Goal: Check status: Check status

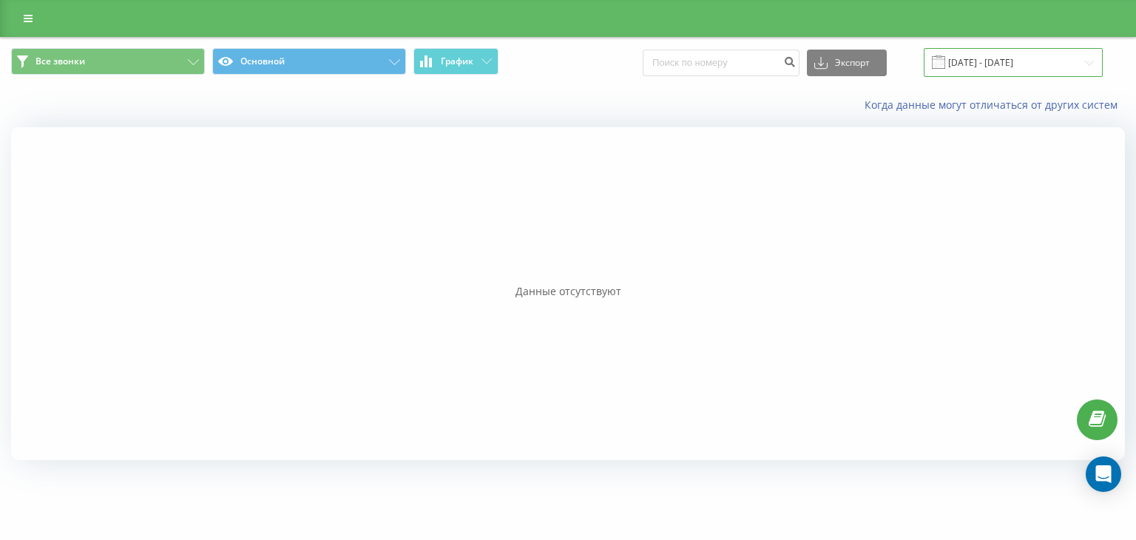
click at [997, 57] on input "[DATE] - [DATE]" at bounding box center [1012, 62] width 179 height 29
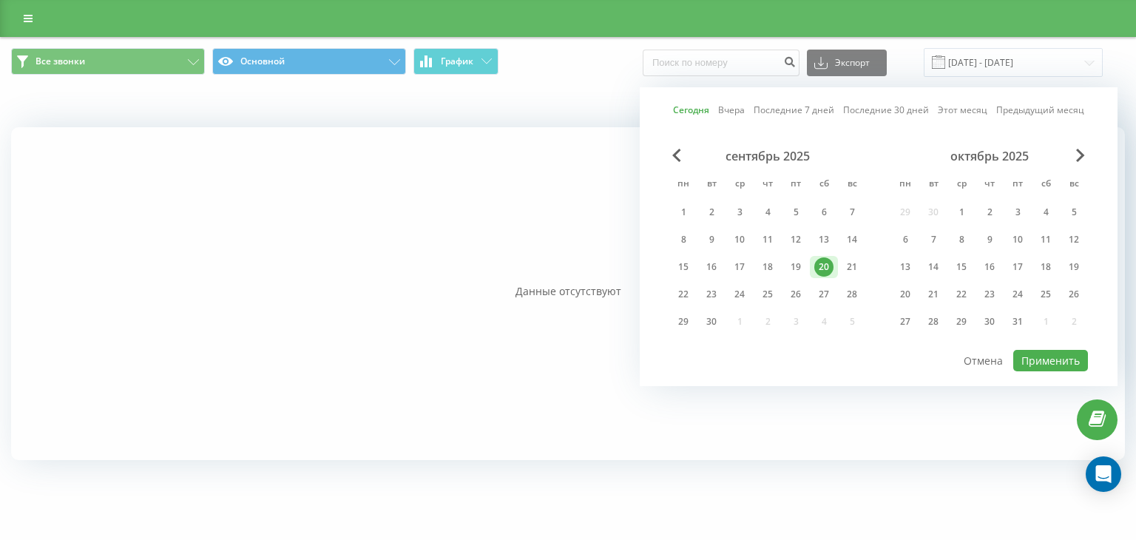
click at [814, 260] on div "20" at bounding box center [823, 266] width 19 height 19
click at [886, 58] on div "[DATE] - [DATE]" at bounding box center [994, 62] width 216 height 29
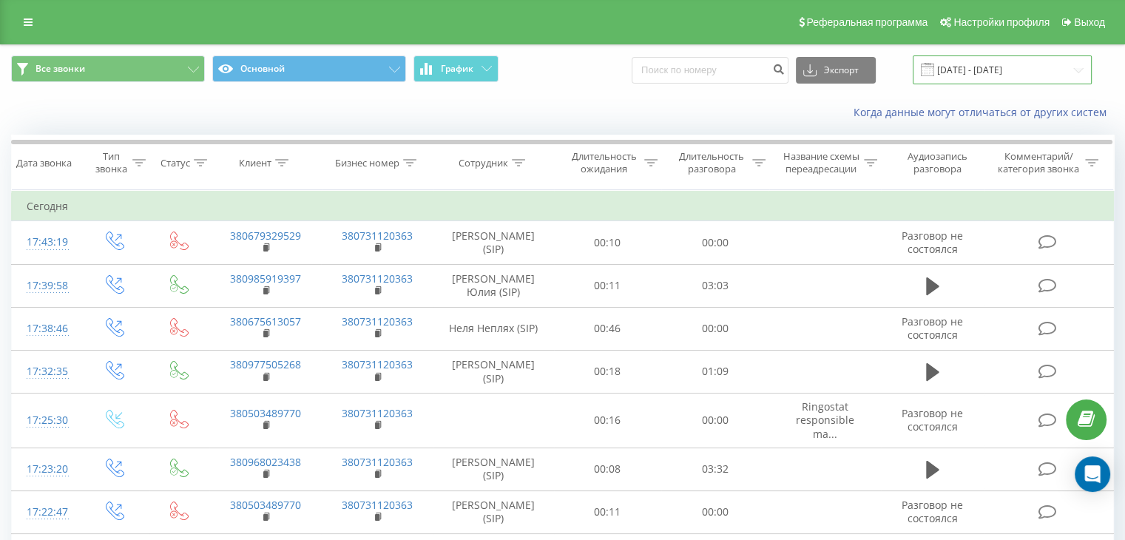
click at [1011, 75] on input "[DATE] - [DATE]" at bounding box center [1001, 69] width 179 height 29
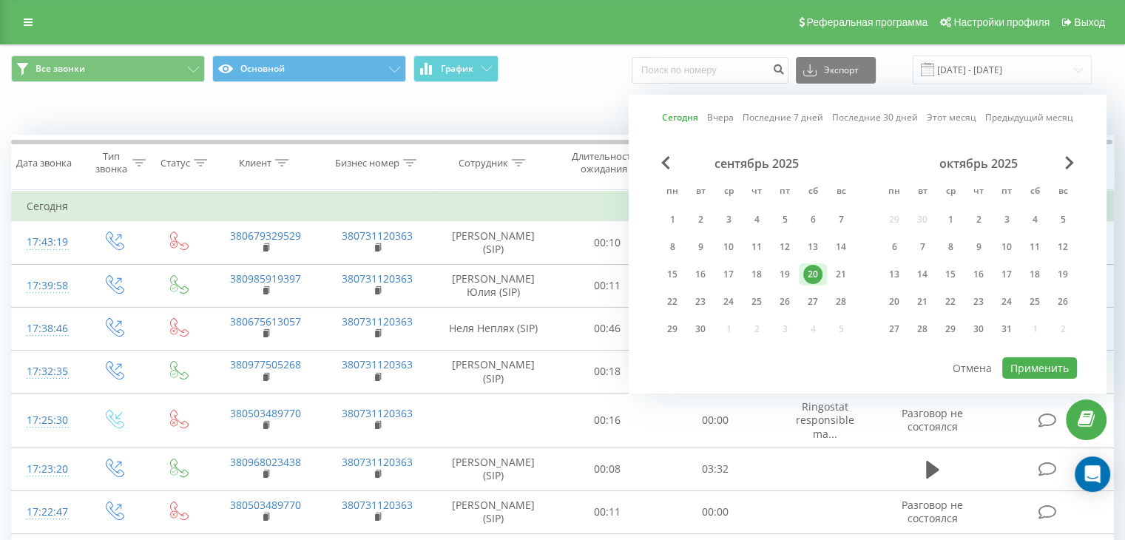
click at [803, 267] on div "20" at bounding box center [812, 274] width 19 height 19
click at [1018, 364] on button "Применить" at bounding box center [1039, 367] width 75 height 21
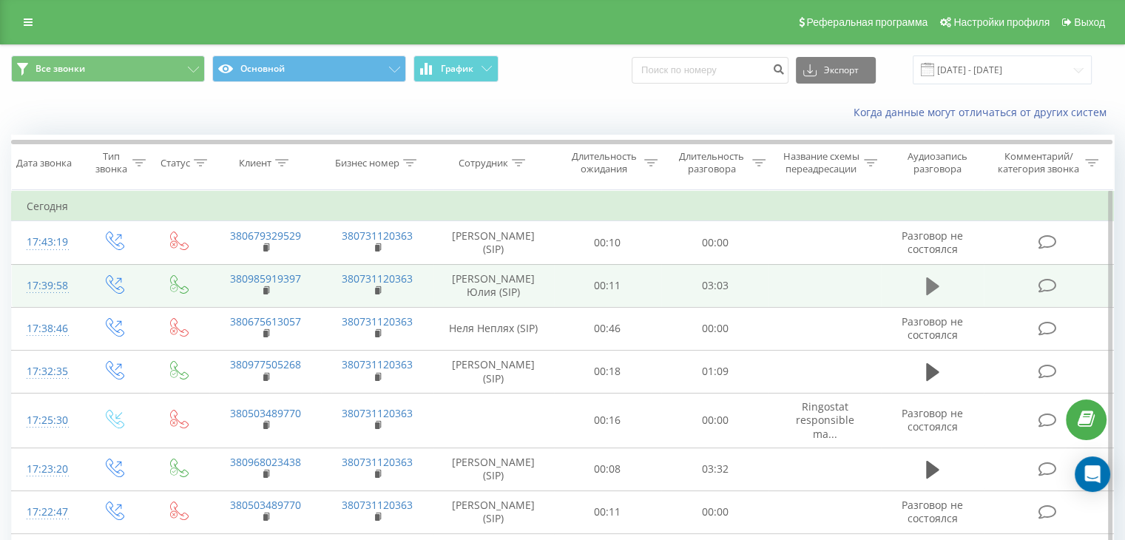
click at [939, 297] on button at bounding box center [932, 286] width 22 height 22
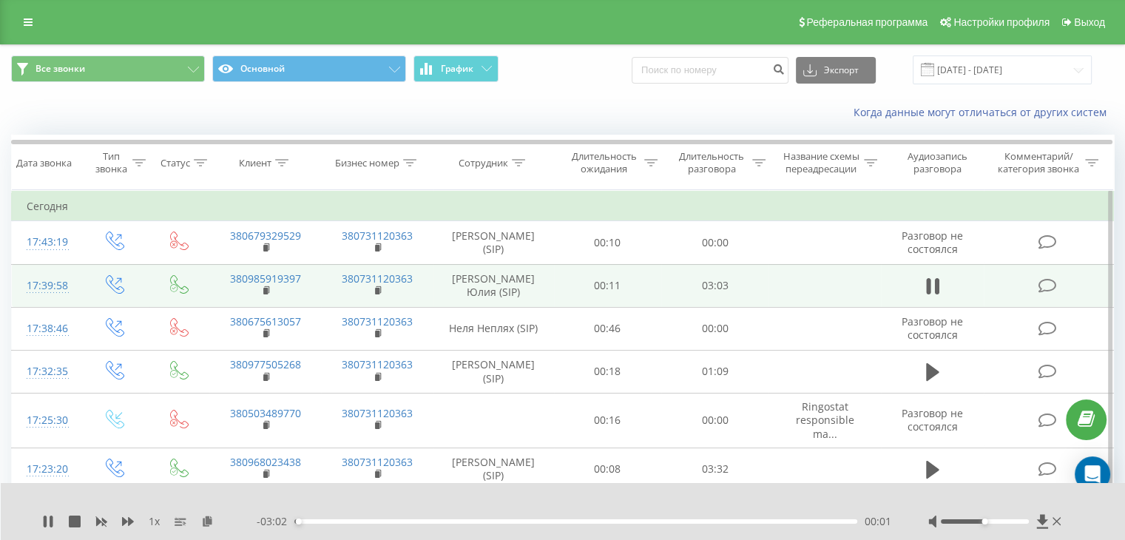
click at [998, 515] on div at bounding box center [996, 521] width 136 height 15
click at [1001, 519] on div at bounding box center [984, 521] width 88 height 4
click at [1014, 519] on div at bounding box center [984, 521] width 88 height 4
click at [952, 307] on td at bounding box center [933, 285] width 104 height 43
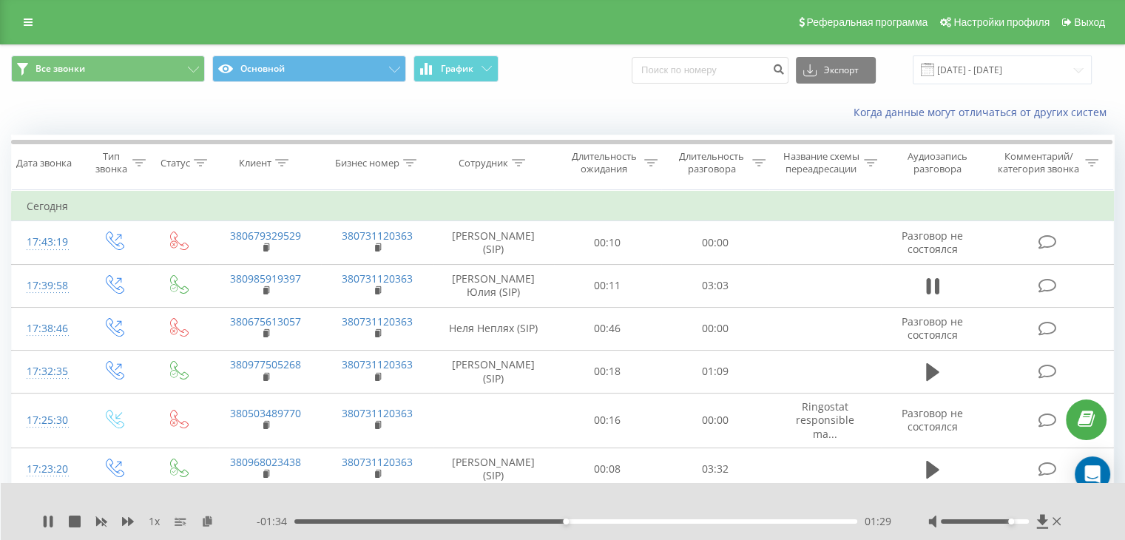
drag, startPoint x: 937, startPoint y: 306, endPoint x: 936, endPoint y: 328, distance: 22.2
click at [937, 294] on icon at bounding box center [936, 286] width 4 height 16
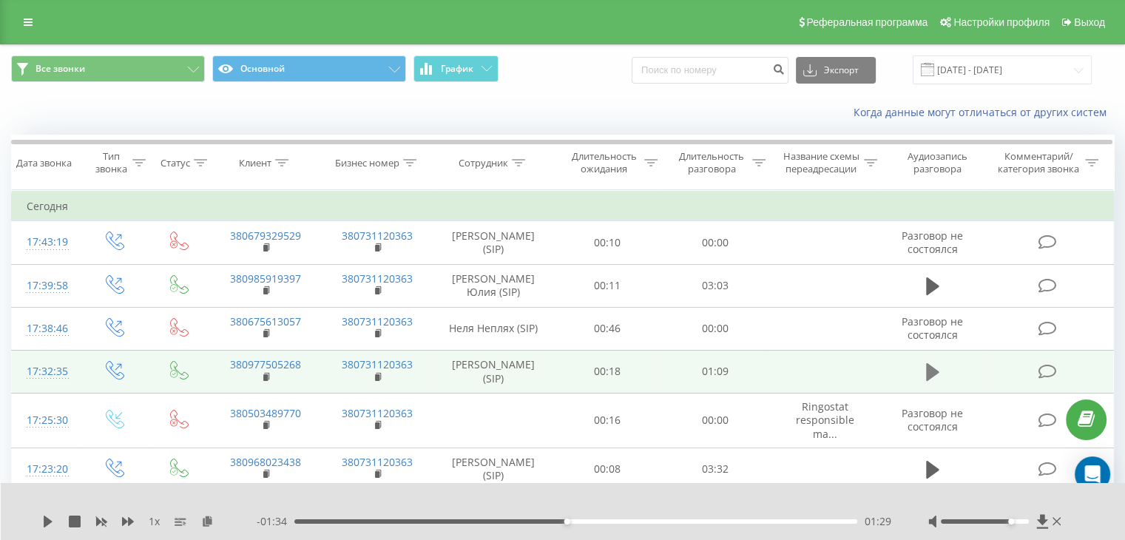
click at [936, 382] on icon at bounding box center [932, 372] width 13 height 21
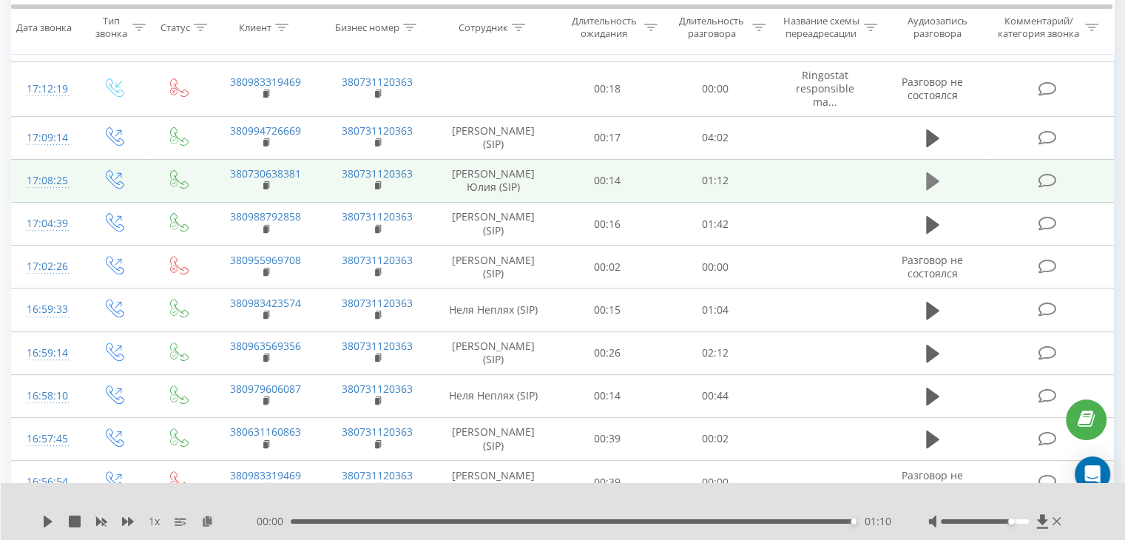
click at [923, 192] on button at bounding box center [932, 181] width 22 height 22
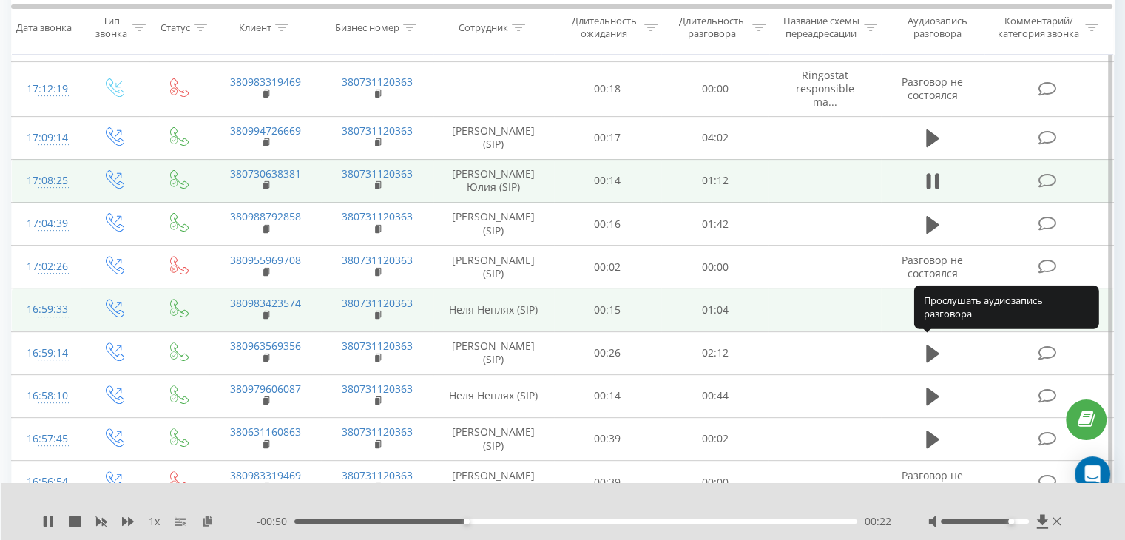
click at [929, 319] on icon at bounding box center [932, 311] width 13 height 18
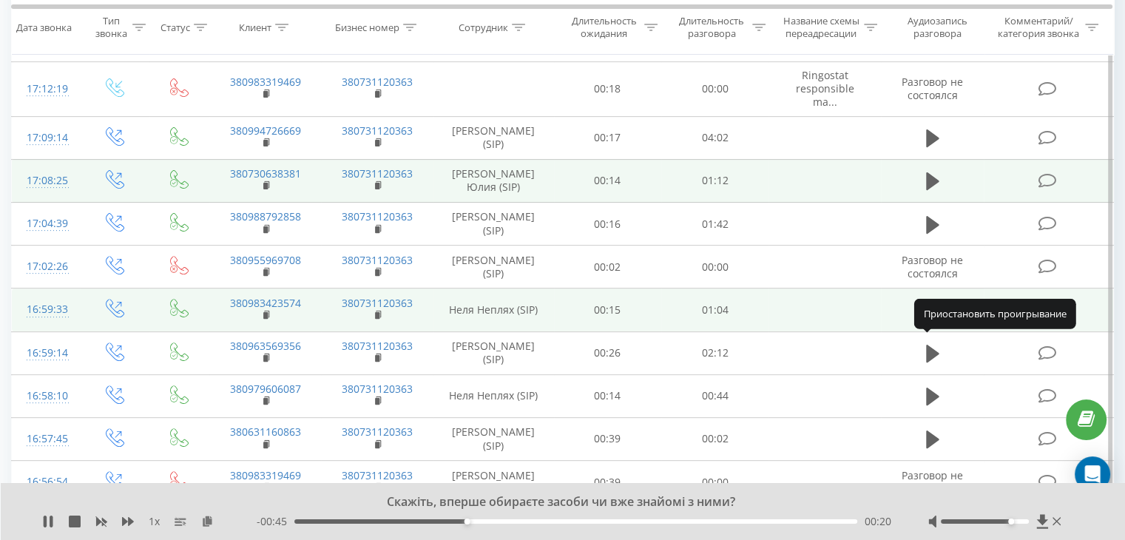
click at [926, 319] on icon at bounding box center [928, 310] width 4 height 16
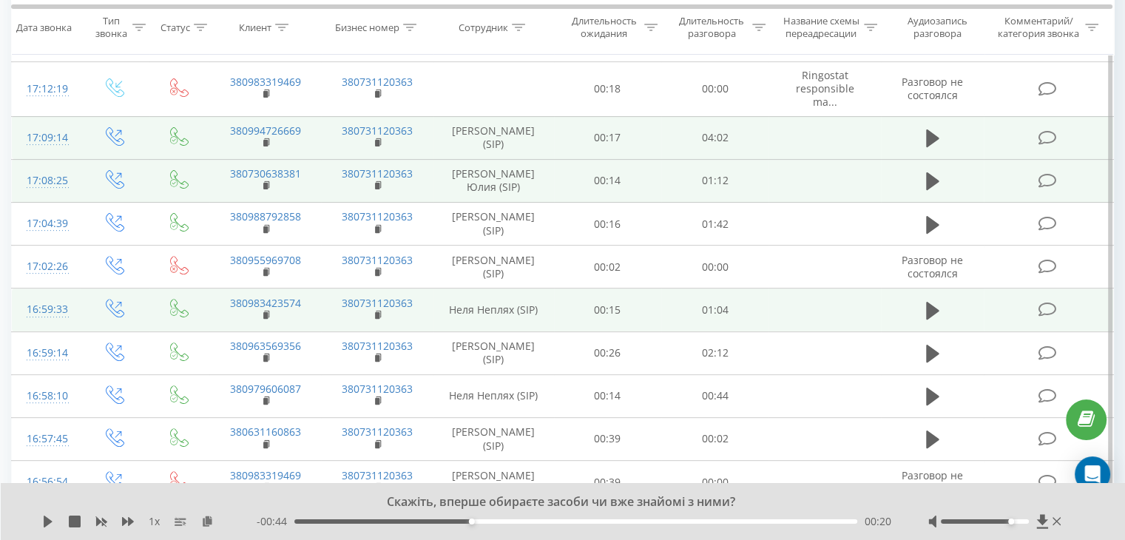
scroll to position [0, 0]
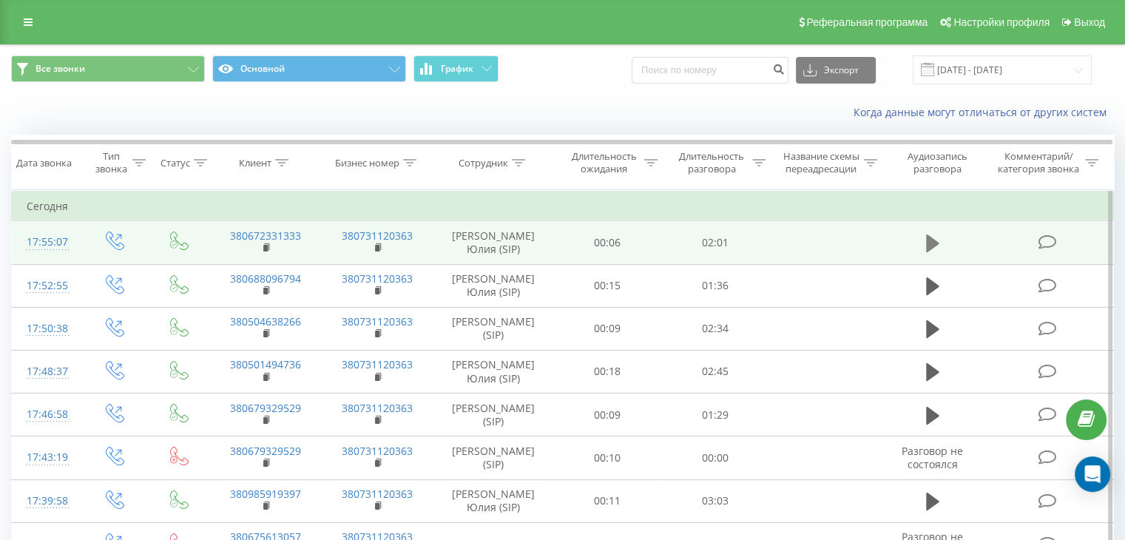
click at [932, 252] on icon at bounding box center [932, 243] width 13 height 18
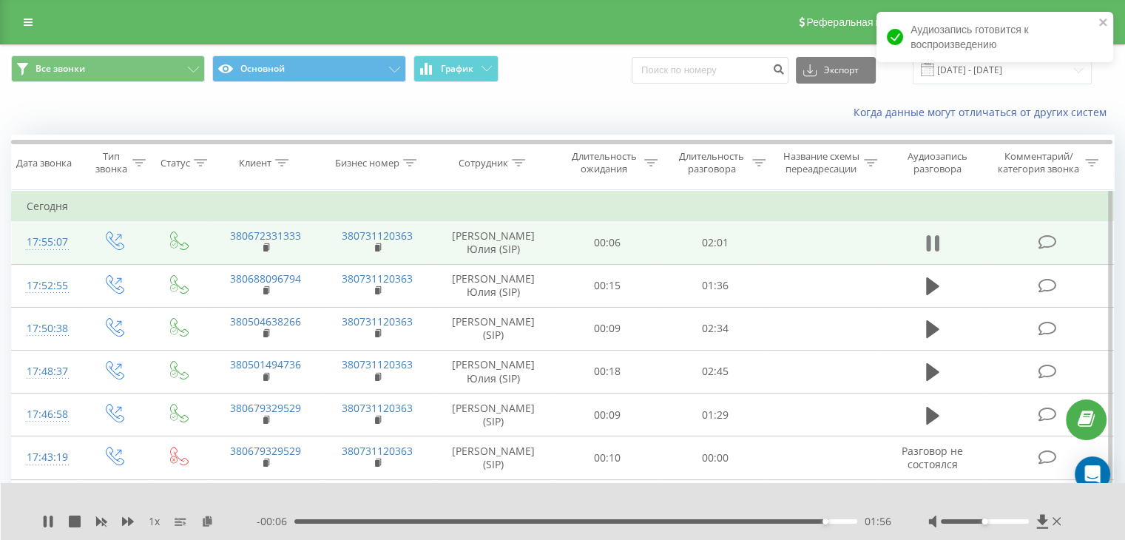
click at [922, 254] on button at bounding box center [932, 243] width 22 height 22
